Goal: Task Accomplishment & Management: Use online tool/utility

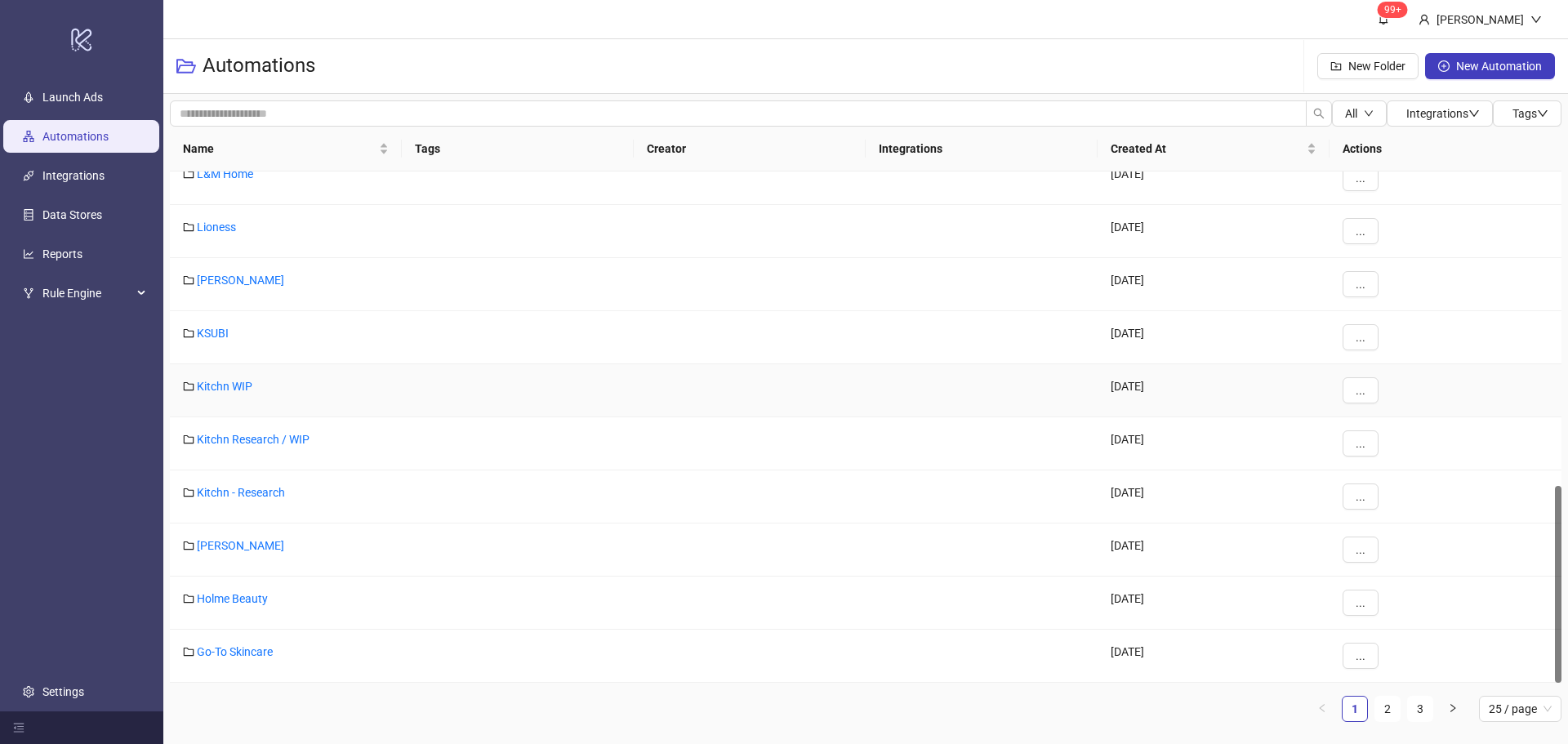
scroll to position [571, 0]
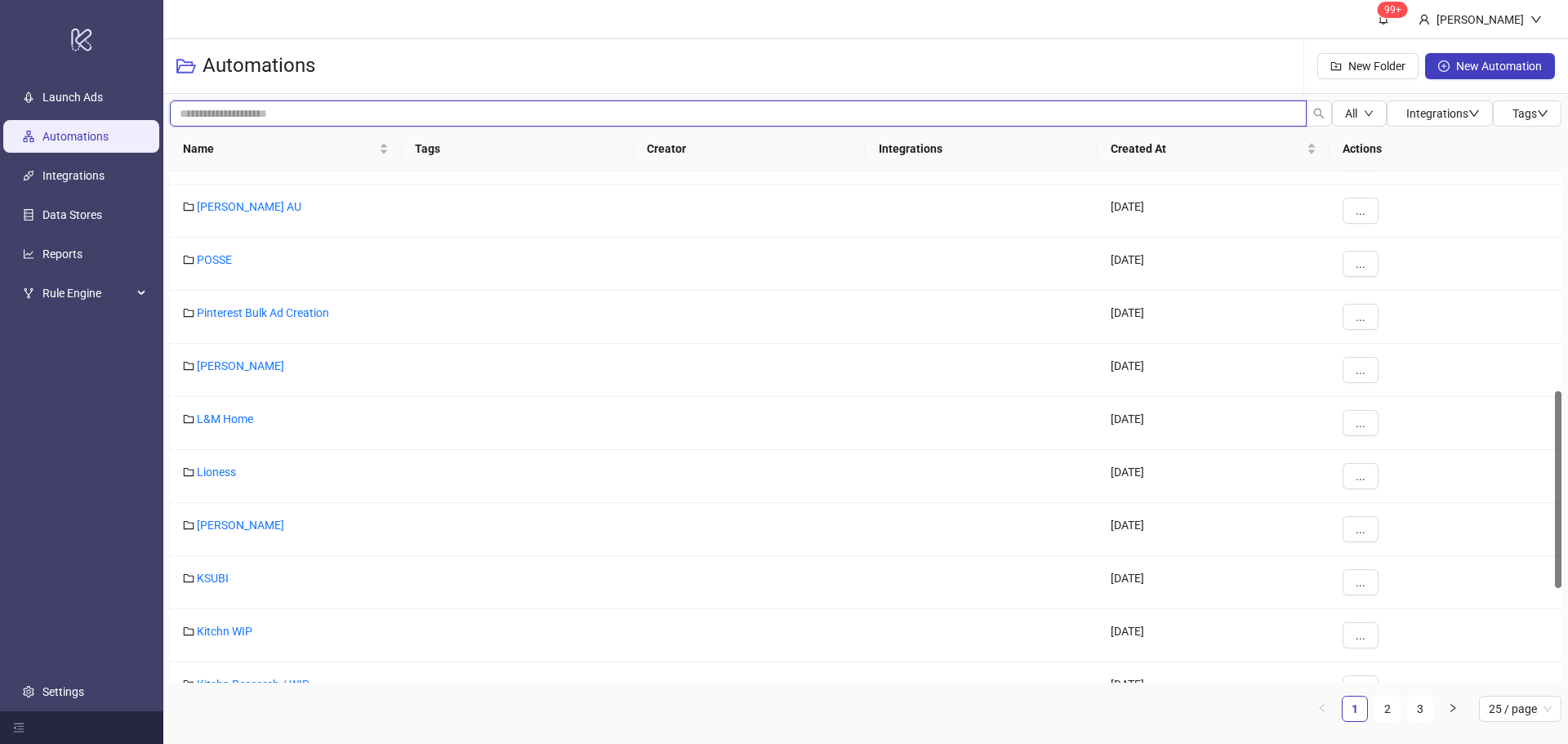
click at [258, 109] on input "search" at bounding box center [737, 113] width 1137 height 26
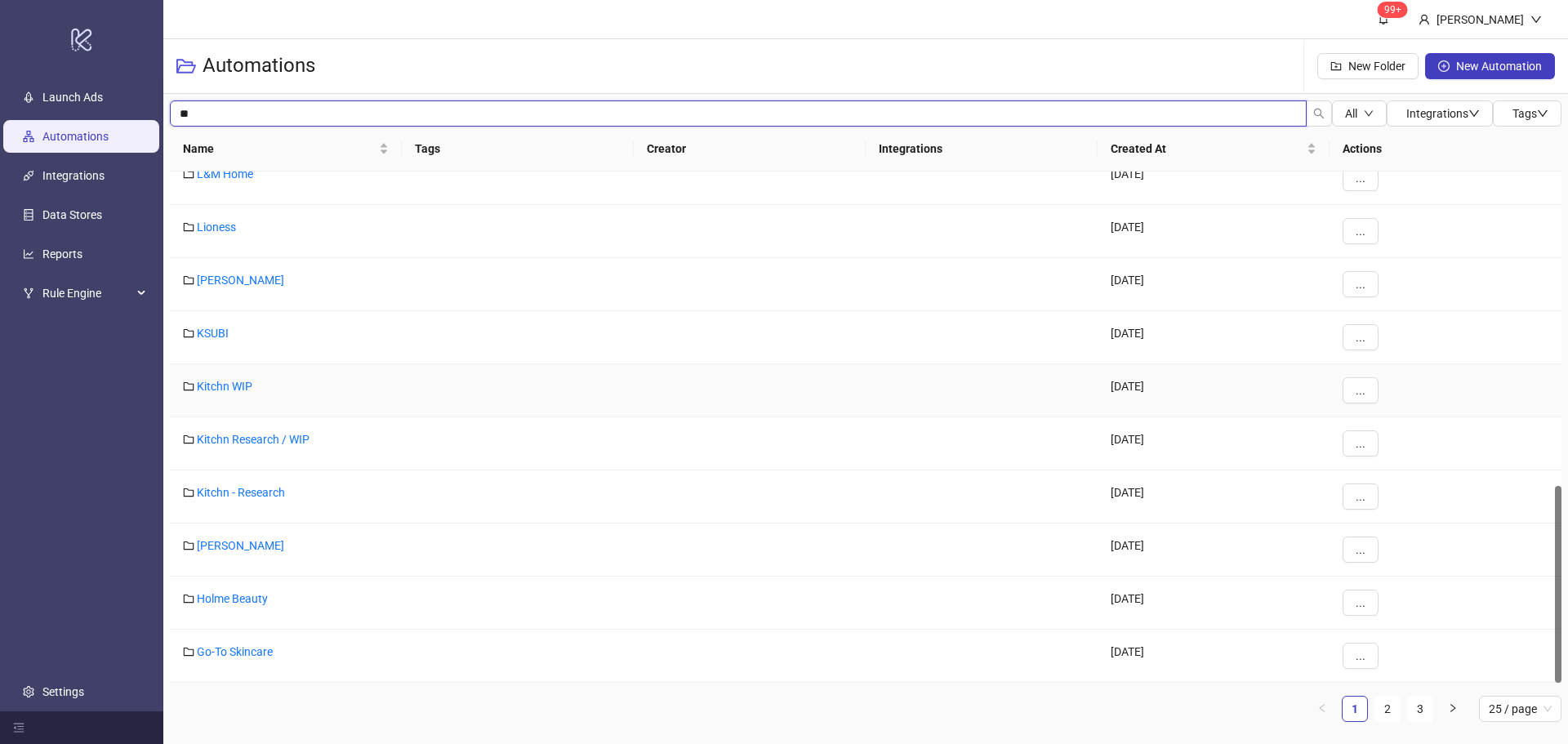
scroll to position [490, 0]
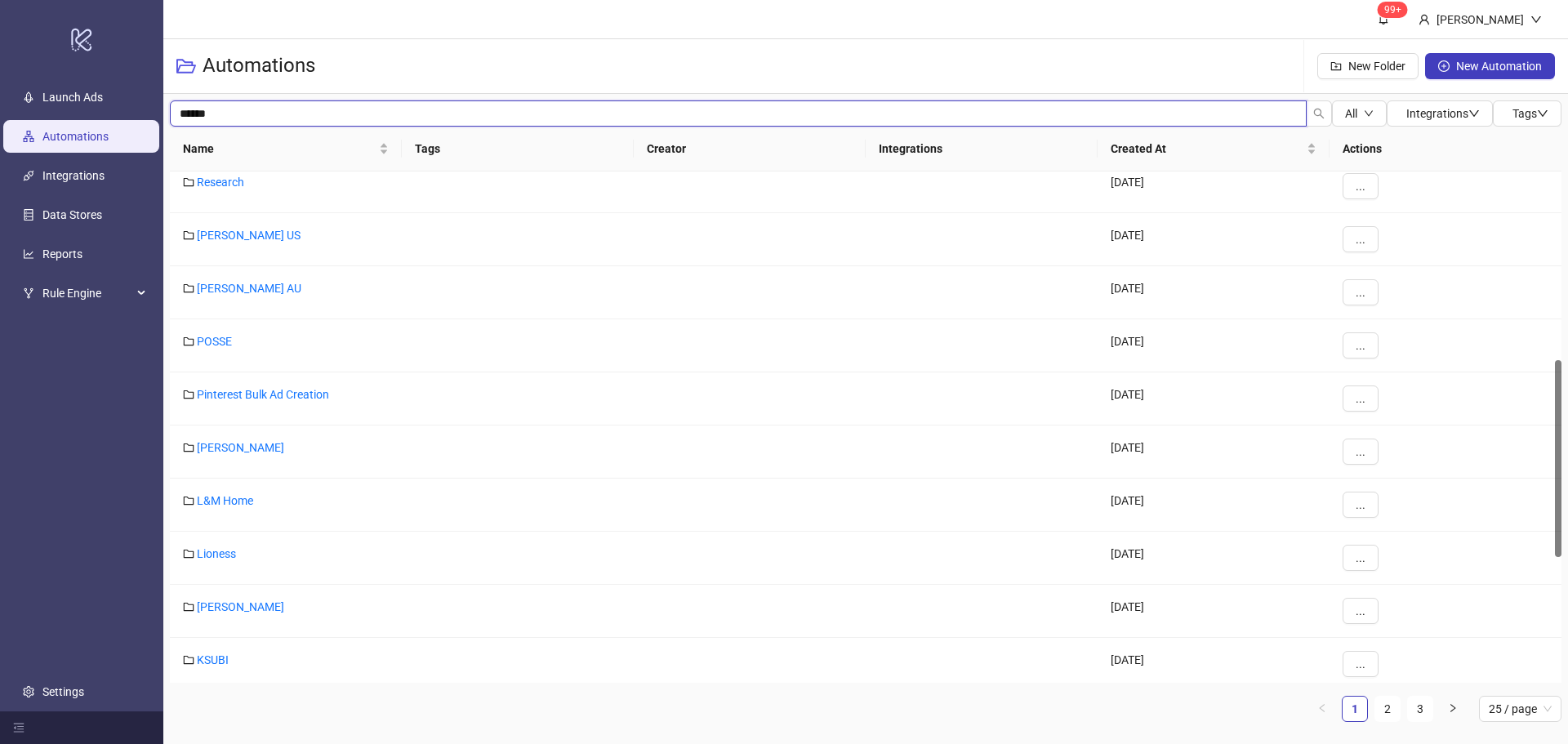
type input "******"
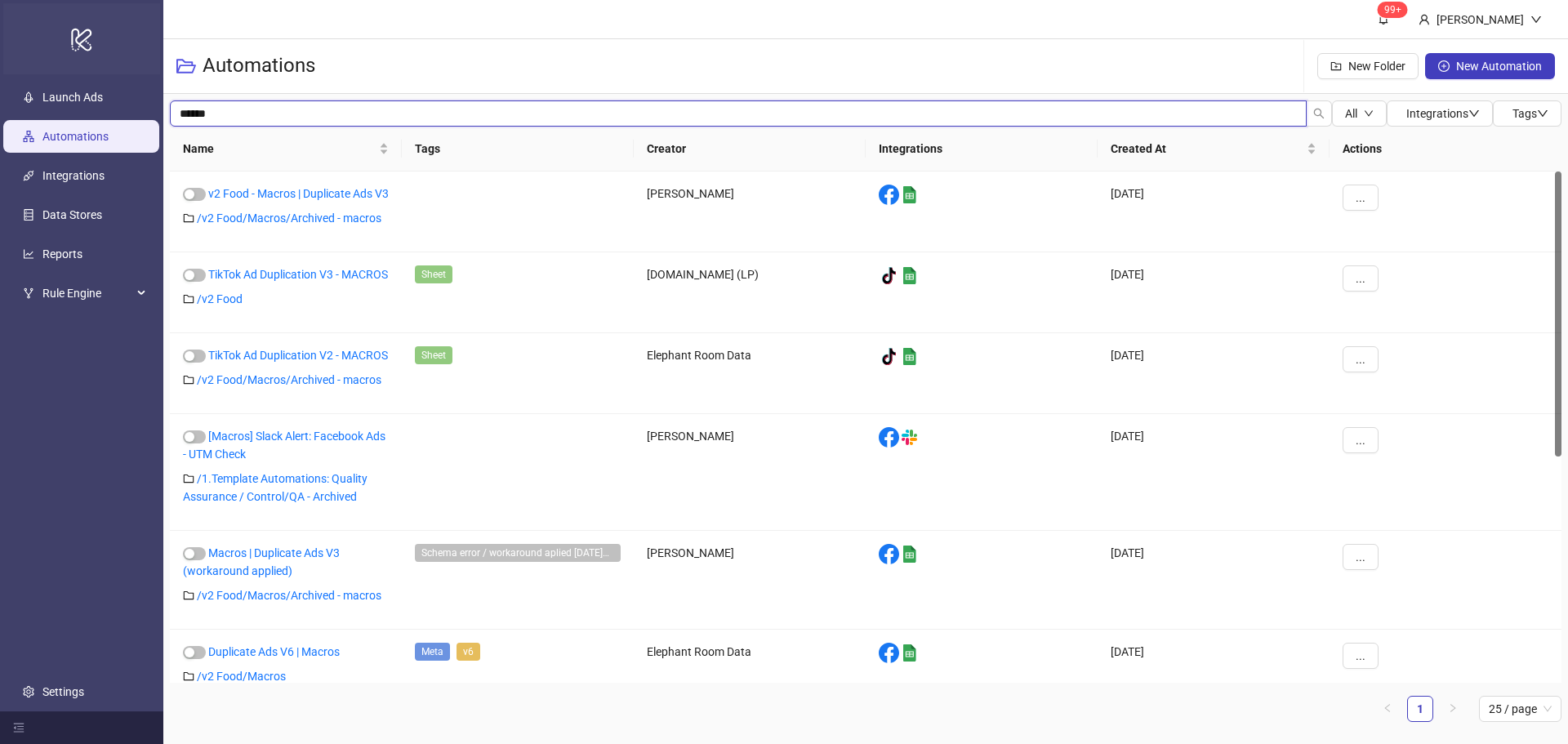
drag, startPoint x: 230, startPoint y: 116, endPoint x: 94, endPoint y: 73, distance: 142.6
click at [94, 73] on div "logo/logo-mobile Launch Ads Automations Integrations Data Stores Reports Rule E…" at bounding box center [784, 372] width 1568 height 744
click at [484, 56] on div "Automations New Folder New Automation" at bounding box center [865, 66] width 1404 height 54
click at [74, 130] on link "Automations" at bounding box center [76, 136] width 66 height 13
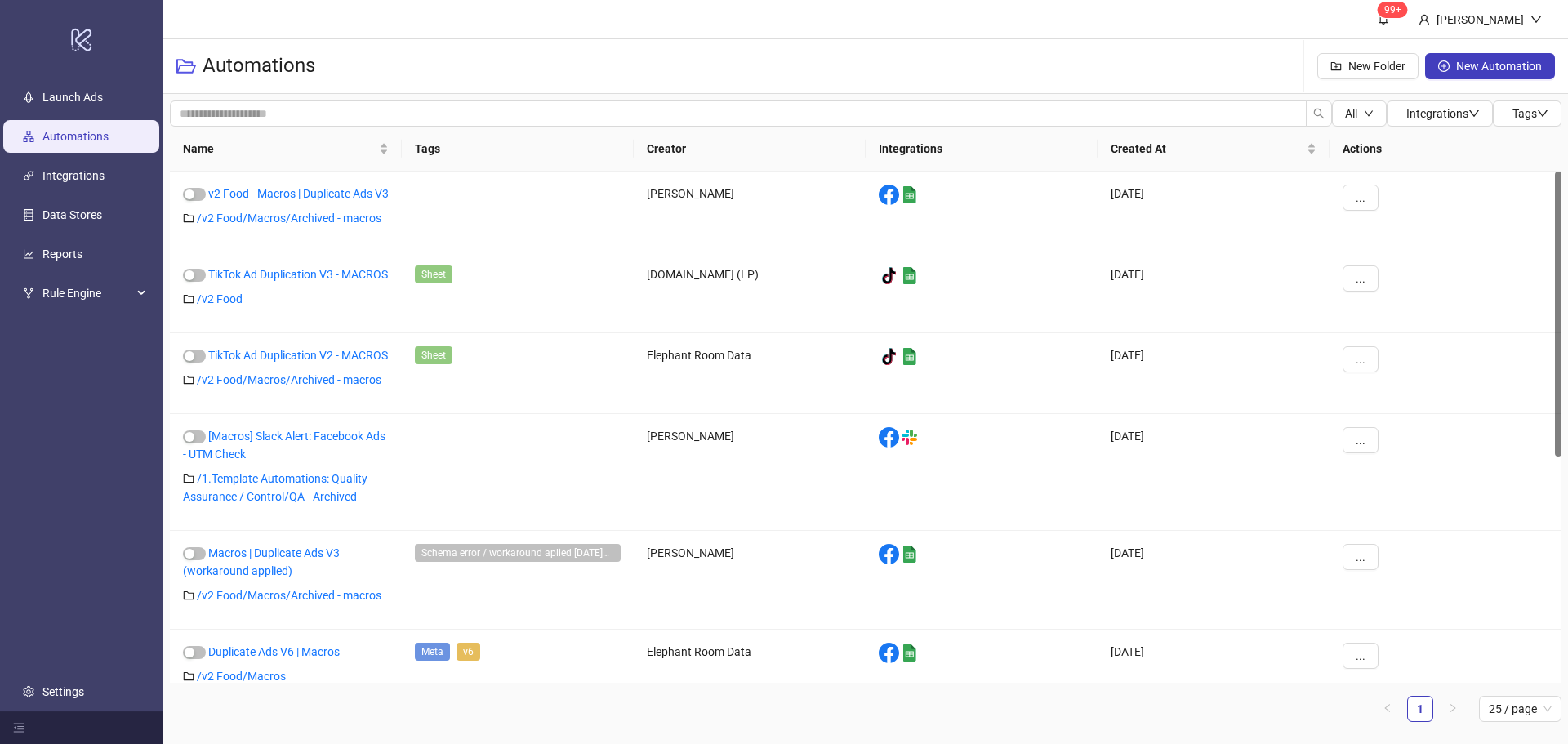
click at [74, 130] on link "Automations" at bounding box center [76, 136] width 66 height 13
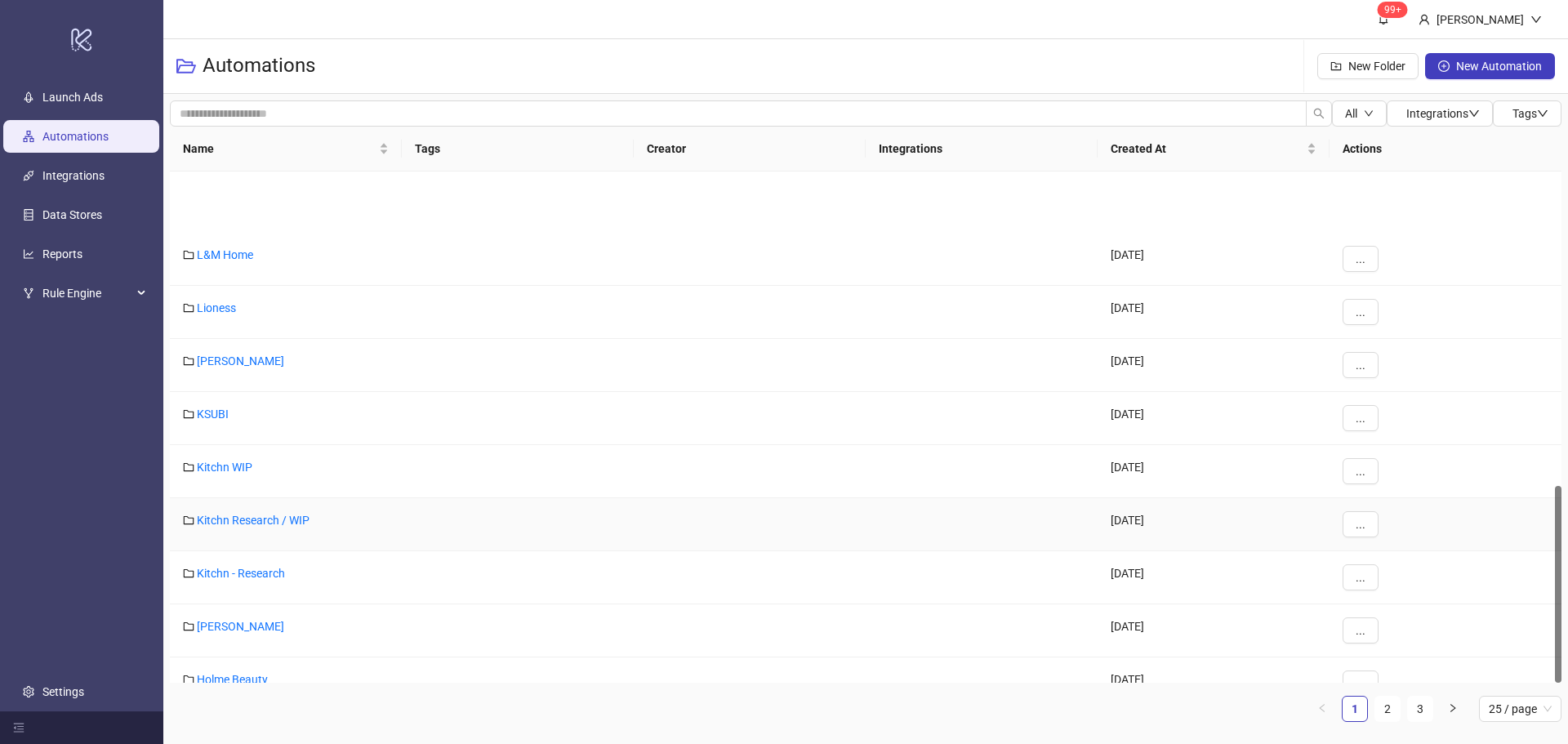
scroll to position [816, 0]
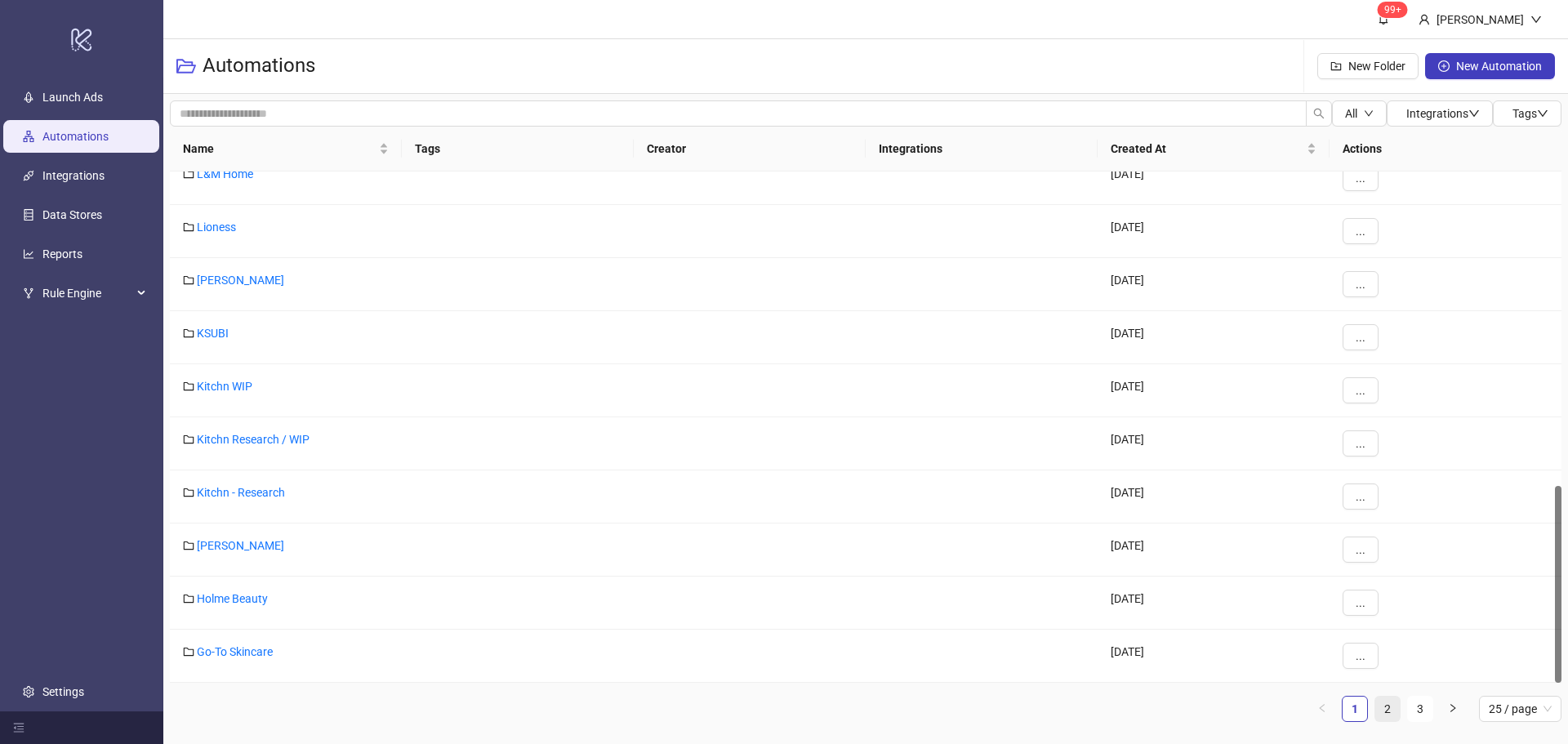
click at [1376, 710] on link "2" at bounding box center [1386, 708] width 25 height 25
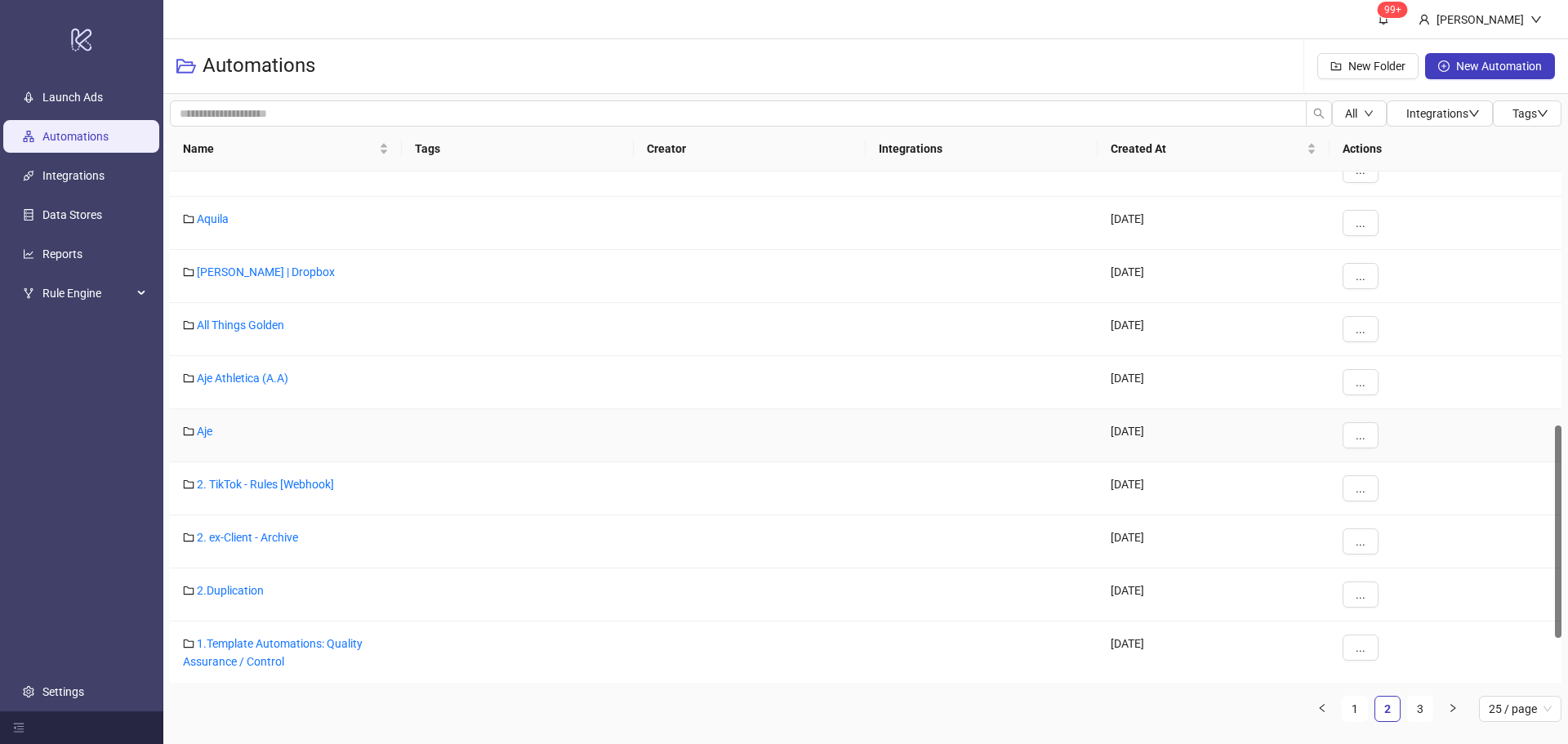
scroll to position [719, 0]
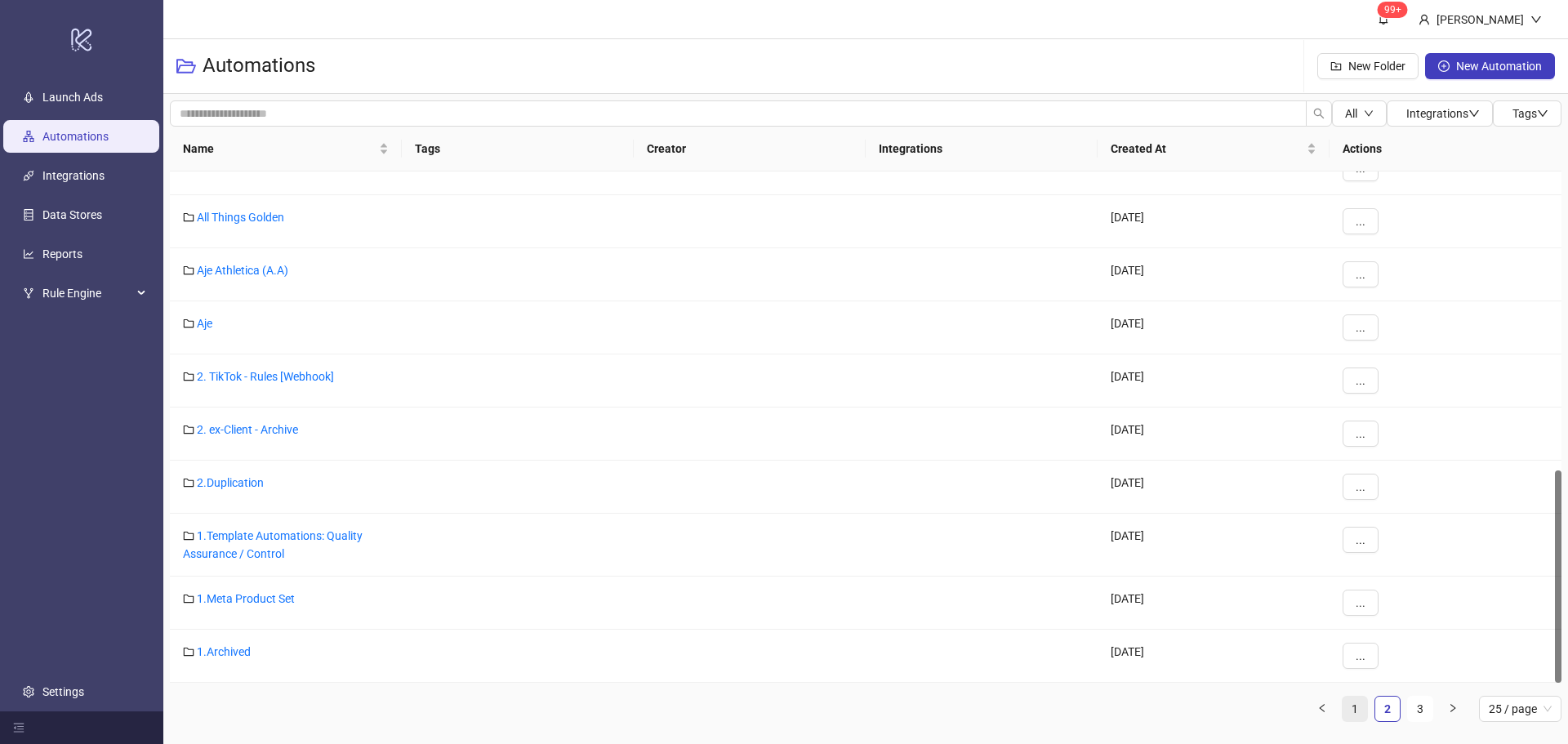
click at [1353, 714] on link "1" at bounding box center [1354, 708] width 25 height 25
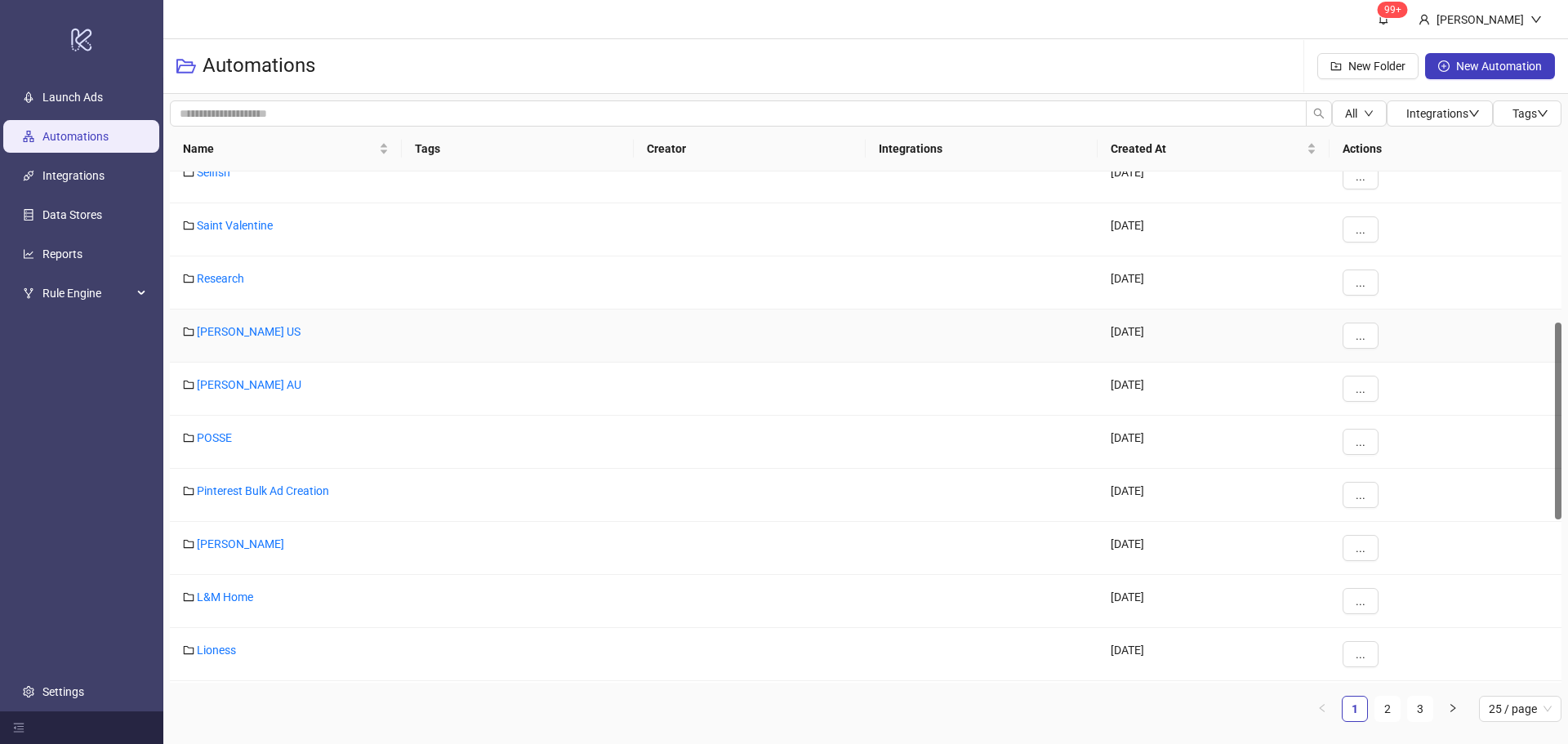
scroll to position [0, 0]
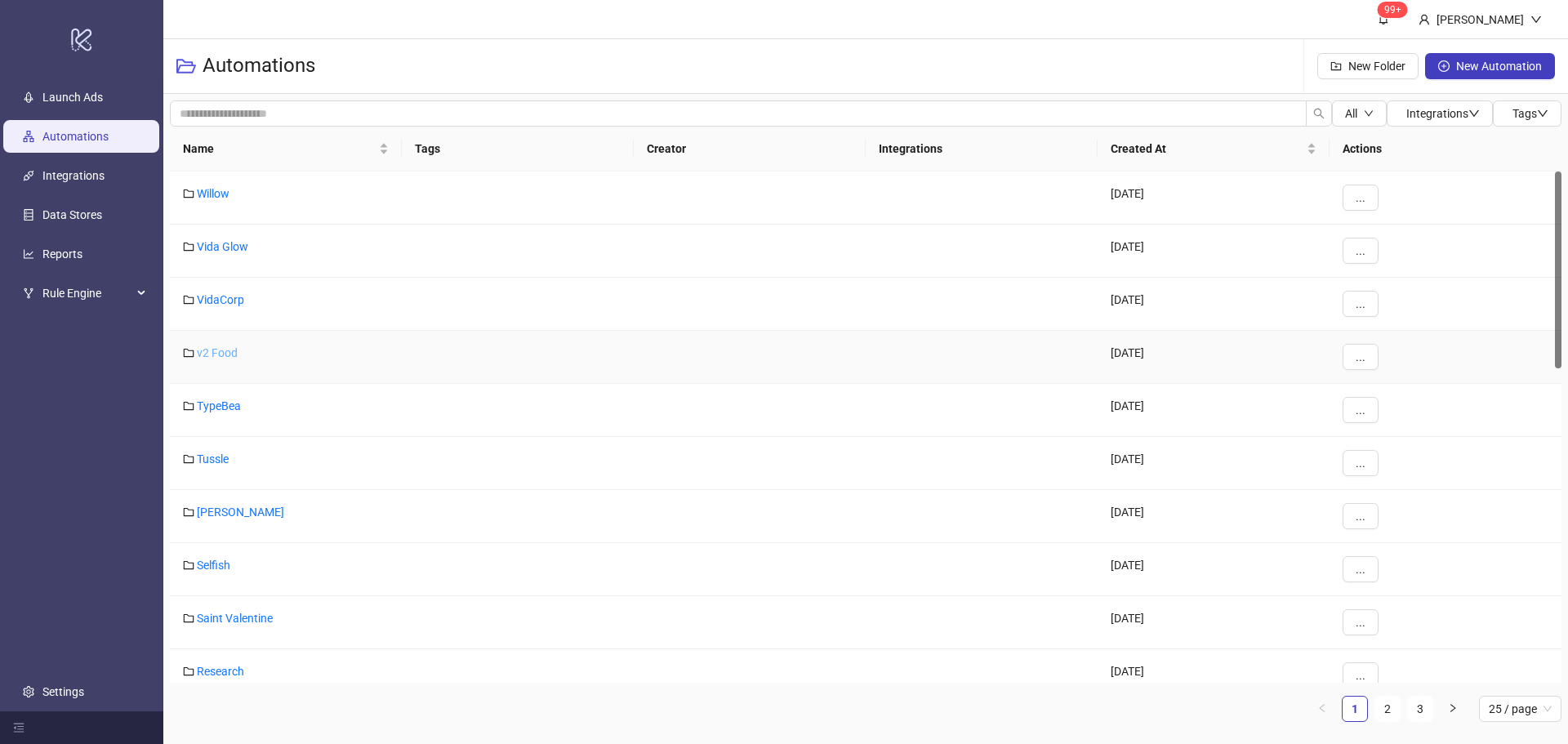
click at [218, 352] on link "v2 Food" at bounding box center [217, 353] width 41 height 13
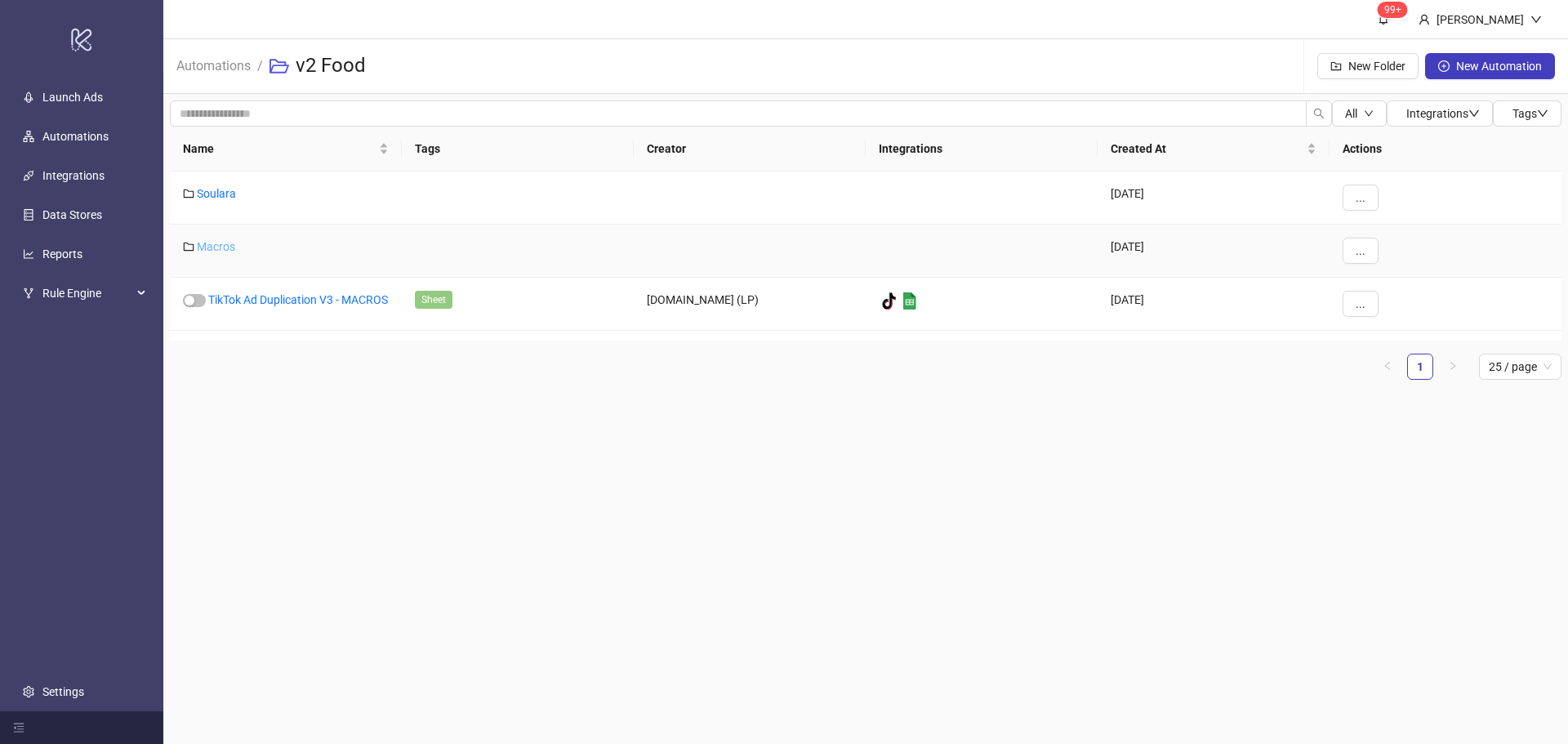
click at [227, 245] on link "Macros" at bounding box center [216, 246] width 39 height 13
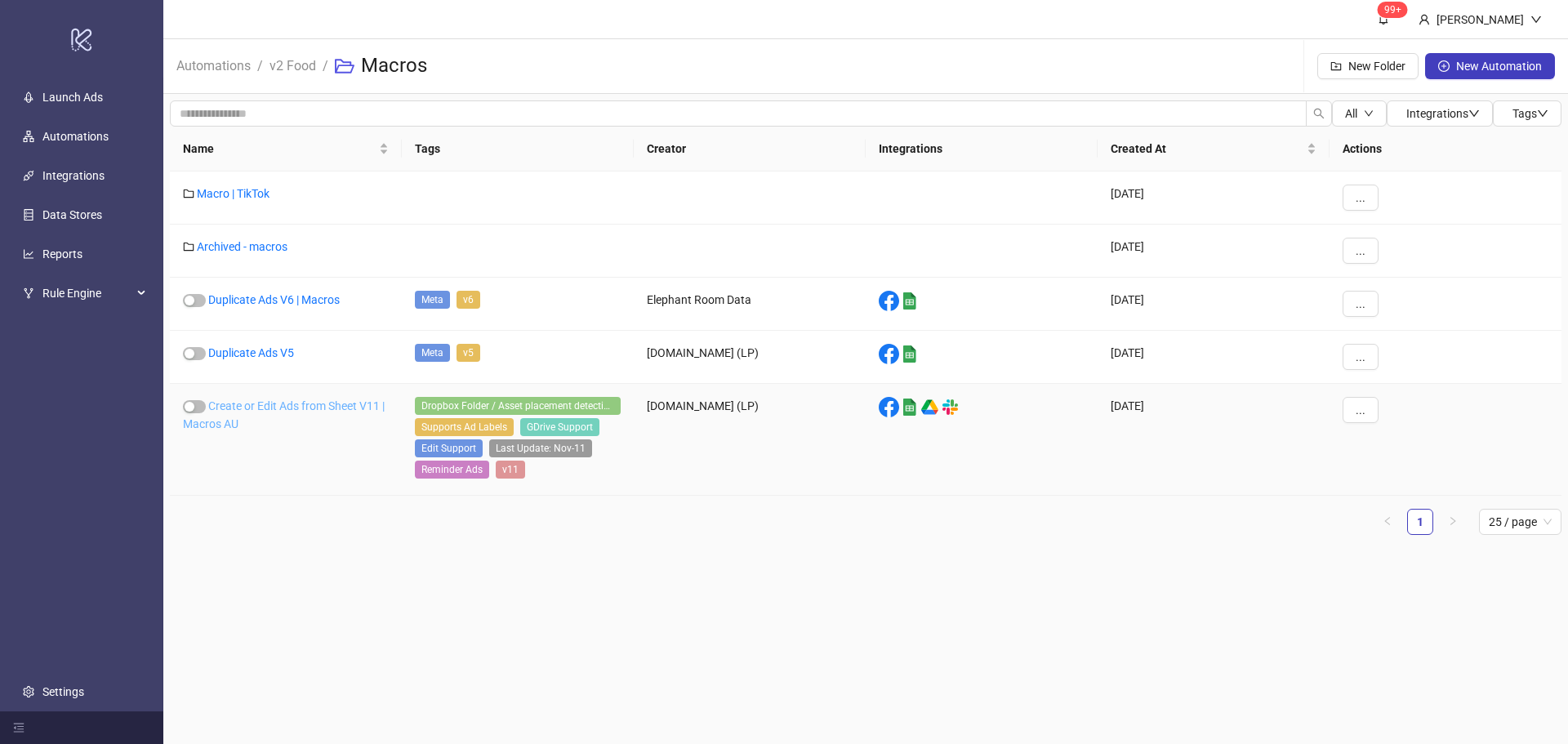
click at [256, 407] on link "Create or Edit Ads from Sheet V11 | Macros AU" at bounding box center [283, 415] width 202 height 31
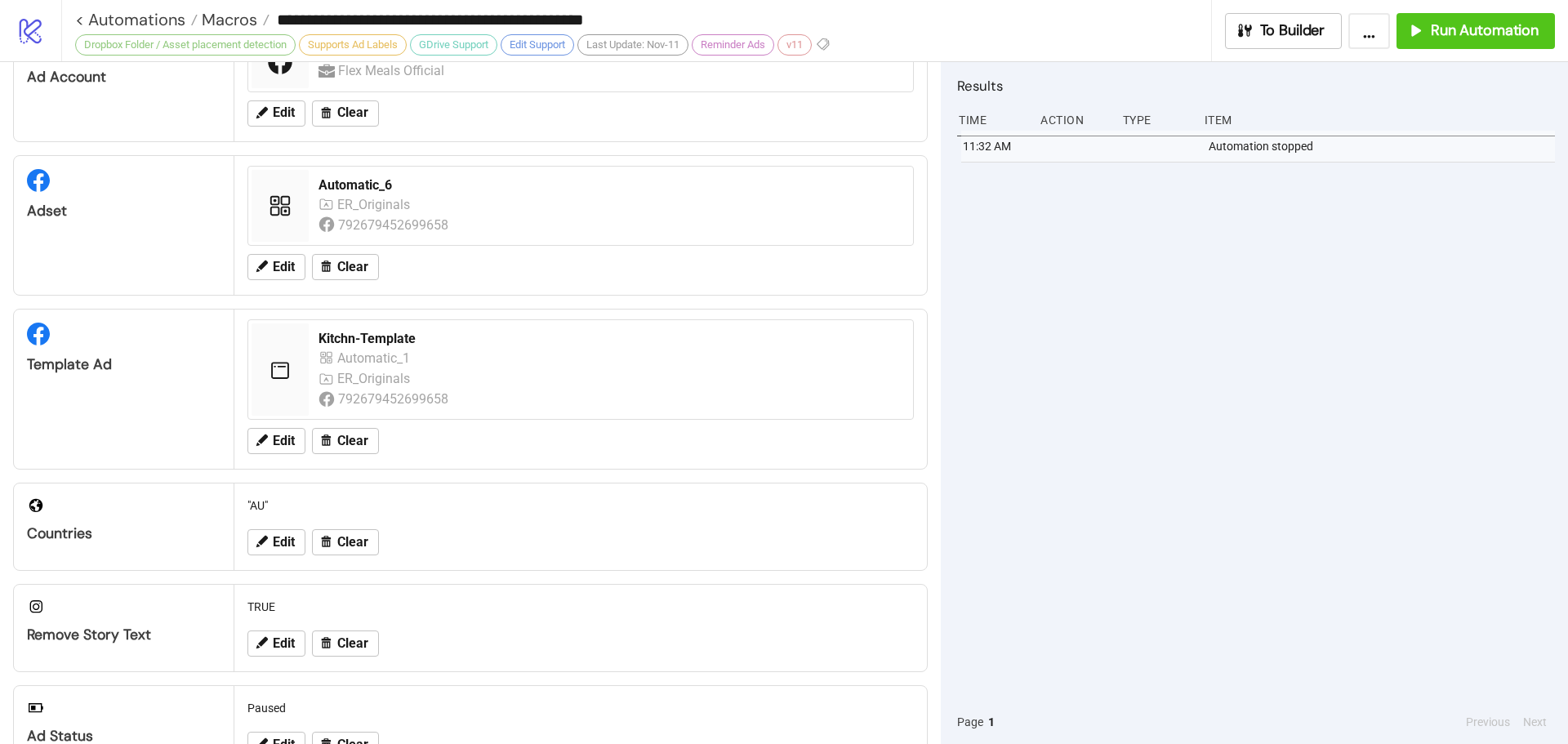
scroll to position [82, 0]
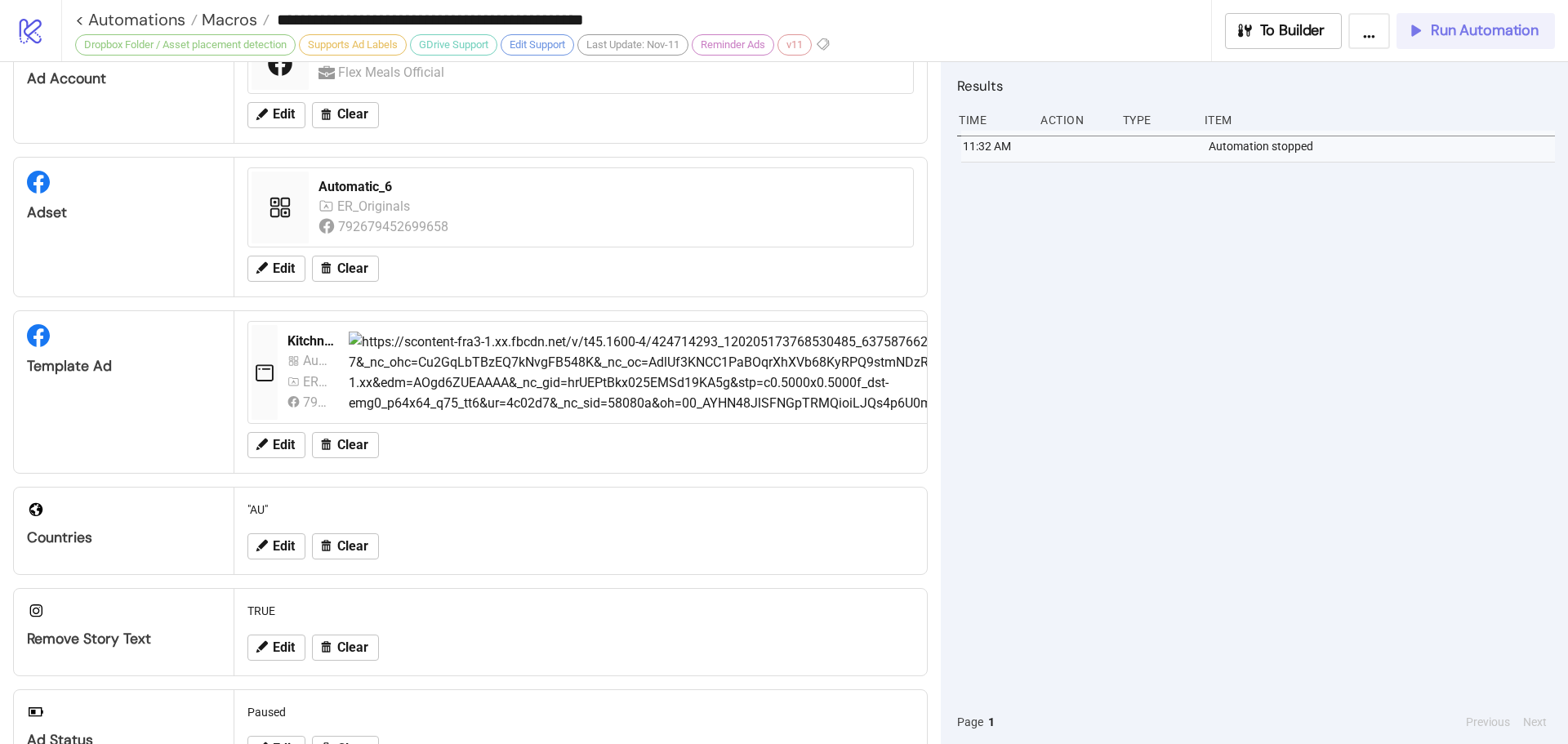
click at [1464, 18] on button "Run Automation" at bounding box center [1476, 30] width 159 height 36
